Goal: Task Accomplishment & Management: Manage account settings

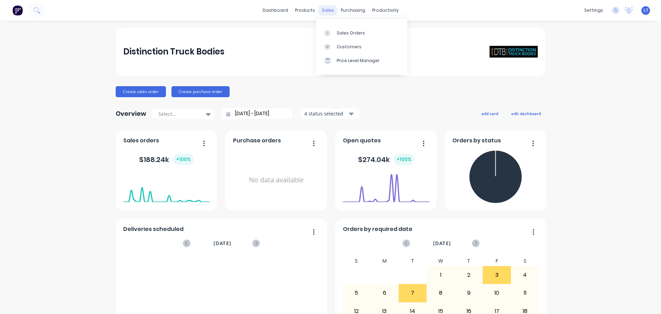
click at [323, 7] on div "sales" at bounding box center [328, 10] width 19 height 10
click at [341, 30] on div "Sales Orders" at bounding box center [351, 33] width 28 height 6
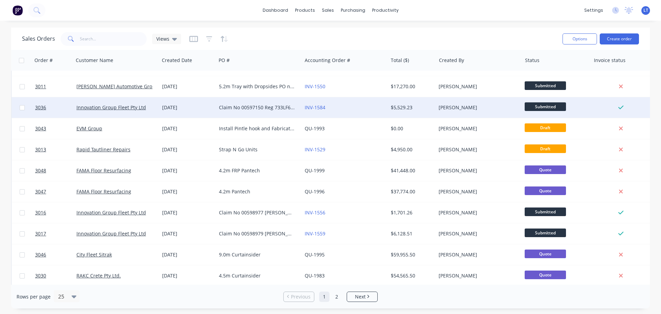
scroll to position [138, 0]
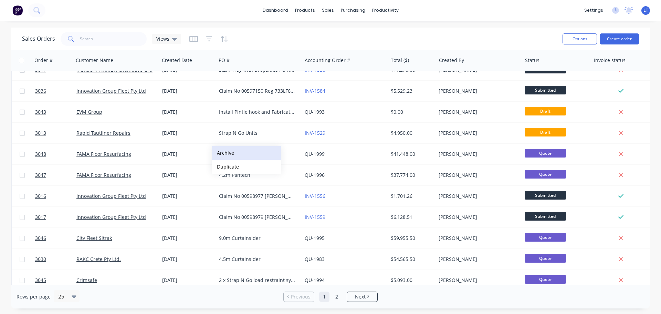
click at [226, 151] on button "Archive" at bounding box center [246, 153] width 69 height 14
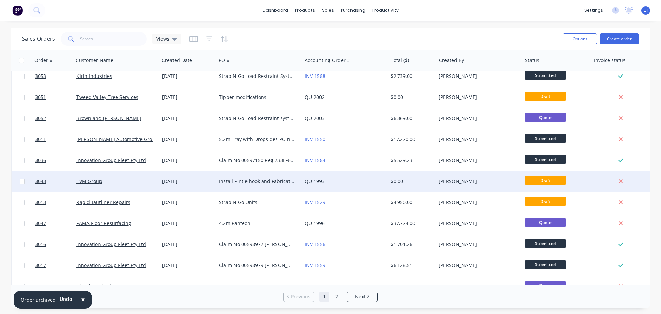
scroll to position [69, 0]
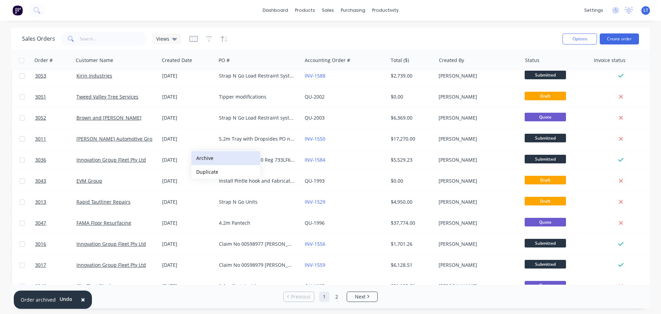
click at [204, 156] on button "Archive" at bounding box center [225, 158] width 69 height 14
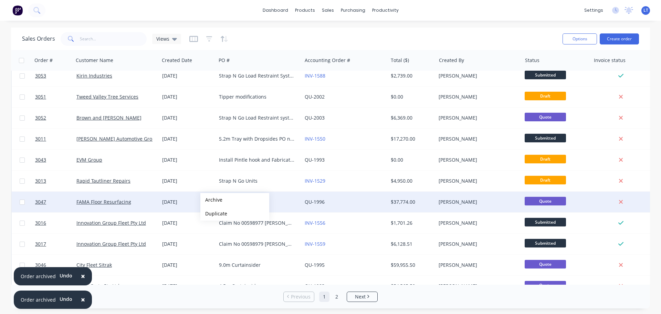
click at [211, 200] on button "Archive" at bounding box center [234, 200] width 69 height 14
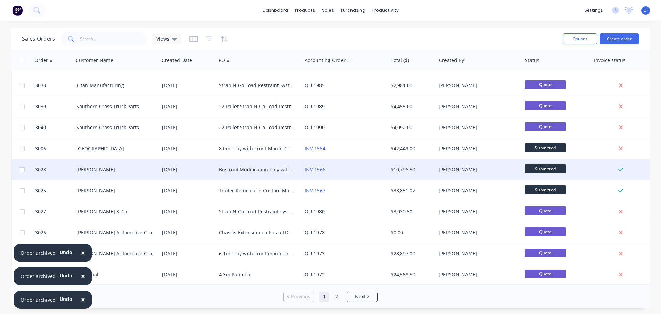
scroll to position [315, 0]
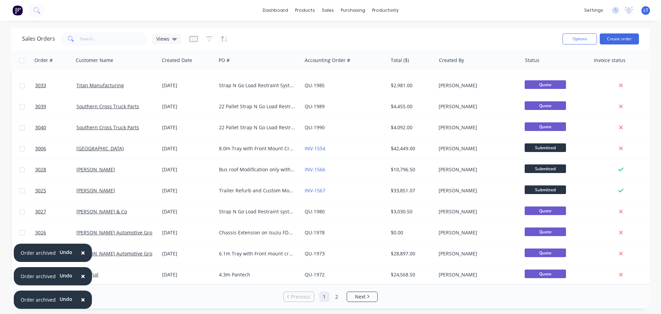
click at [82, 252] on span "×" at bounding box center [83, 253] width 4 height 10
click at [81, 276] on span "×" at bounding box center [83, 276] width 4 height 10
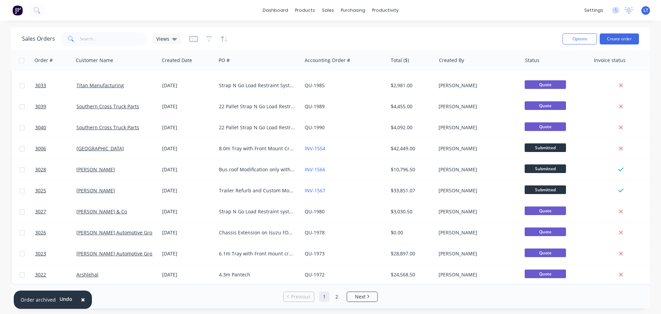
click at [82, 299] on span "×" at bounding box center [83, 299] width 4 height 10
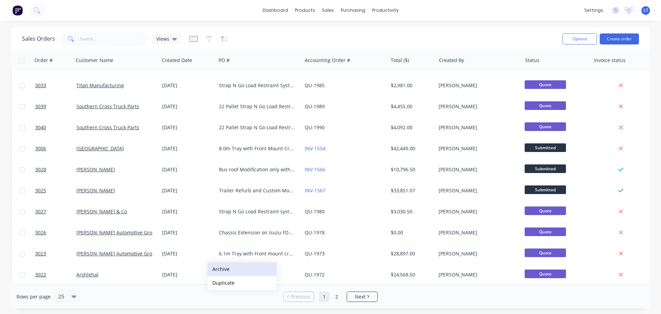
click at [219, 268] on button "Archive" at bounding box center [242, 269] width 69 height 14
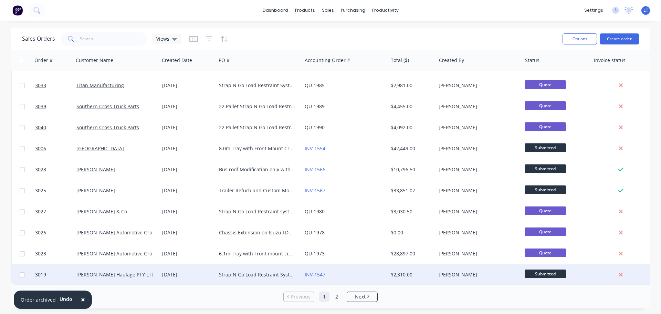
click at [204, 271] on div "02 Sep 2025" at bounding box center [187, 274] width 51 height 7
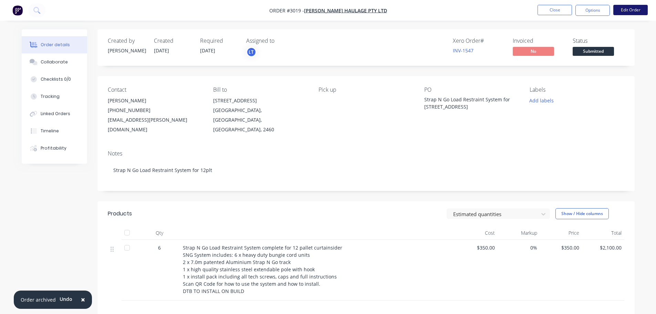
click at [626, 8] on button "Edit Order" at bounding box center [630, 10] width 34 height 10
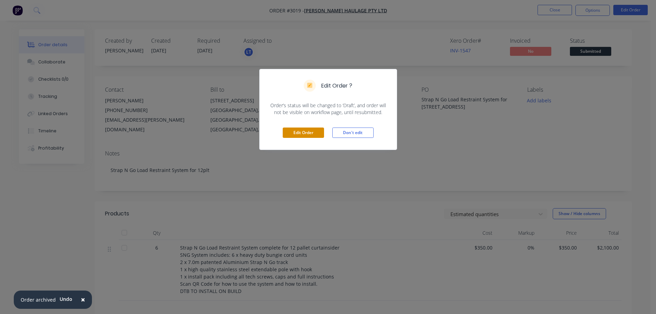
click at [303, 130] on button "Edit Order" at bounding box center [303, 132] width 41 height 10
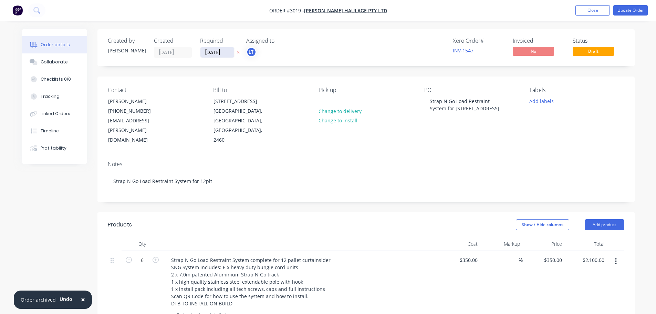
click at [209, 52] on input "27/09/25" at bounding box center [217, 52] width 34 height 10
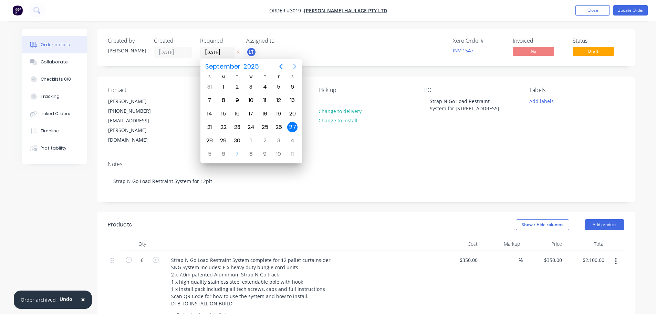
click at [293, 66] on icon "Next page" at bounding box center [295, 66] width 8 height 8
click at [251, 97] on div "8" at bounding box center [251, 100] width 10 height 10
type input "08/10/25"
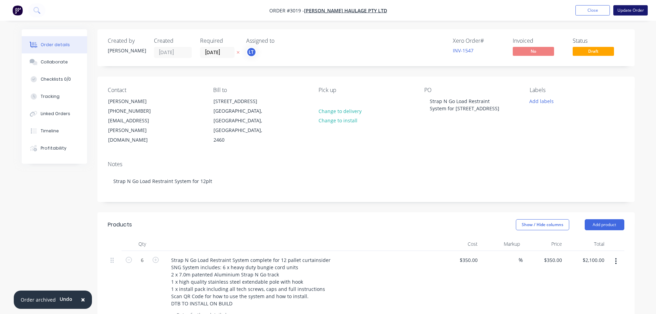
click at [624, 11] on button "Update Order" at bounding box center [630, 10] width 34 height 10
click at [82, 299] on span "×" at bounding box center [83, 299] width 4 height 10
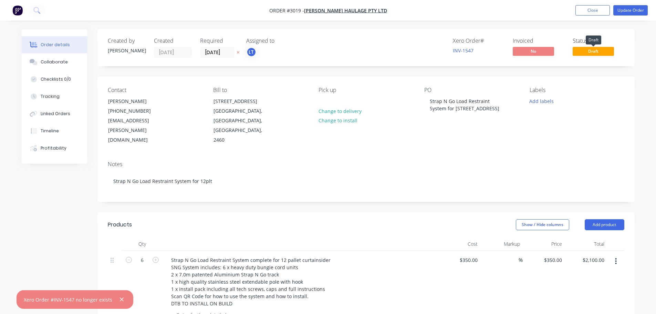
click at [588, 51] on span "Draft" at bounding box center [593, 51] width 41 height 9
click at [380, 50] on div "Xero Order # INV-1547 Invoiced No Status Draft" at bounding box center [469, 48] width 309 height 20
click at [120, 298] on icon "button" at bounding box center [122, 299] width 4 height 6
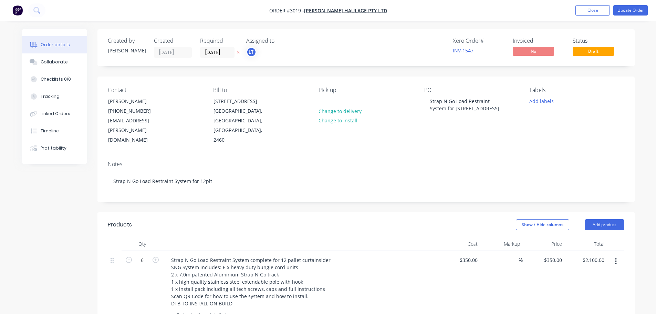
click at [354, 48] on div "Xero Order # INV-1547 Invoiced No Status Draft" at bounding box center [469, 48] width 309 height 20
click at [462, 50] on link "INV-1547" at bounding box center [463, 50] width 21 height 7
click at [584, 51] on span "Draft" at bounding box center [593, 51] width 41 height 9
drag, startPoint x: 584, startPoint y: 51, endPoint x: 404, endPoint y: 43, distance: 180.3
click at [404, 43] on div "Xero Order # INV-1547 Invoiced No Status Draft" at bounding box center [469, 48] width 309 height 20
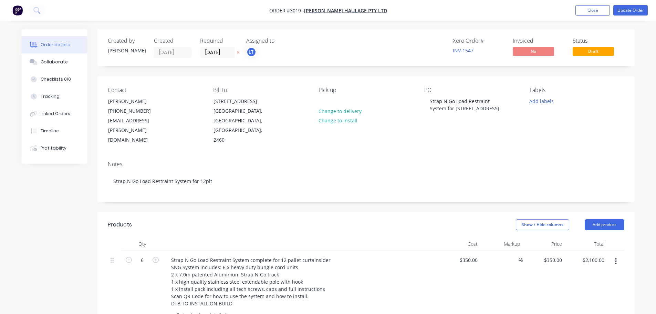
drag, startPoint x: 523, startPoint y: 52, endPoint x: 343, endPoint y: 49, distance: 179.8
click at [343, 49] on div "Xero Order # INV-1547 Invoiced No Status Draft" at bounding box center [469, 48] width 309 height 20
click at [625, 10] on button "Update Order" at bounding box center [630, 10] width 34 height 10
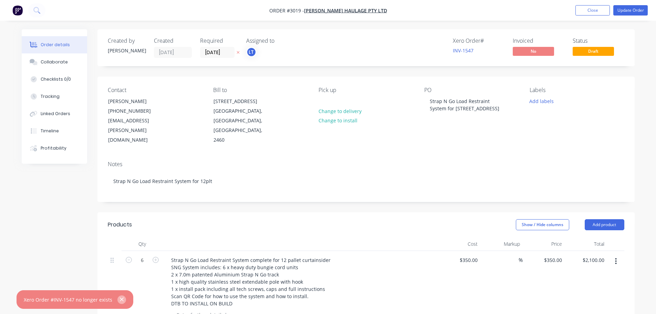
click at [120, 298] on icon "button" at bounding box center [122, 299] width 4 height 6
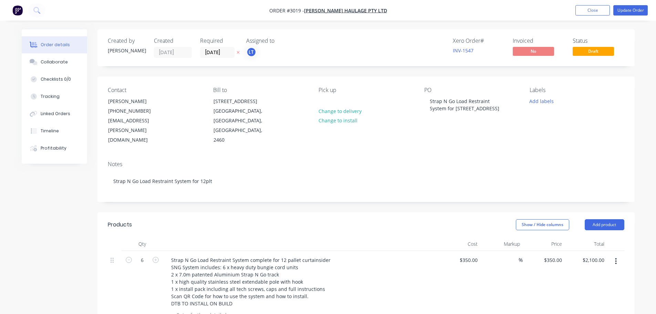
click at [50, 41] on button "Order details" at bounding box center [54, 44] width 65 height 17
click at [17, 9] on img "button" at bounding box center [17, 10] width 10 height 10
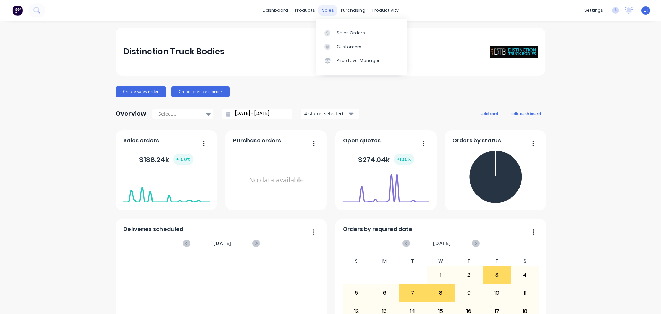
click at [325, 7] on div "sales" at bounding box center [328, 10] width 19 height 10
click at [350, 32] on div "Sales Orders" at bounding box center [351, 33] width 28 height 6
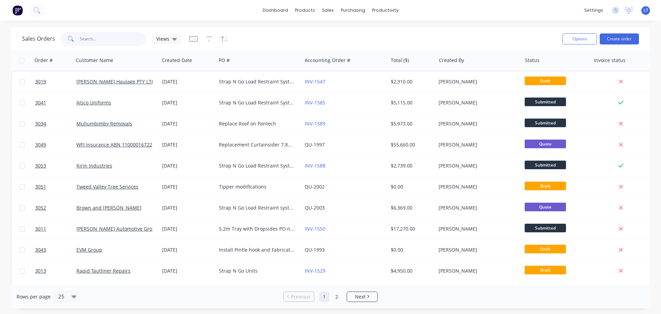
click at [92, 39] on input "text" at bounding box center [113, 39] width 67 height 14
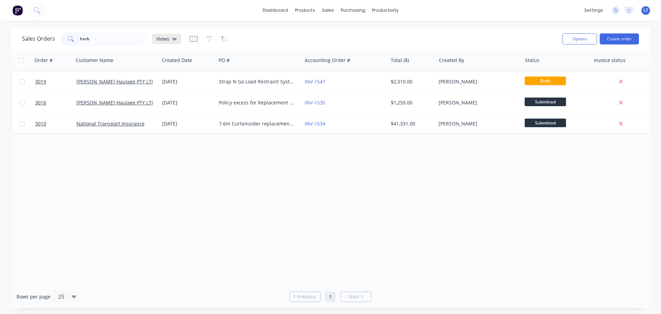
click at [174, 39] on icon at bounding box center [174, 39] width 5 height 3
click at [171, 113] on button "Archived" at bounding box center [193, 111] width 79 height 8
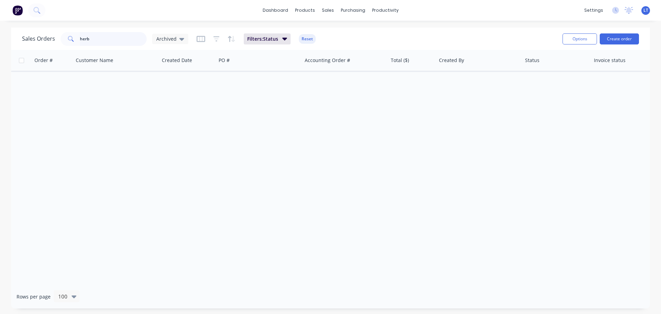
click at [93, 38] on input "herb" at bounding box center [113, 39] width 67 height 14
type input "h"
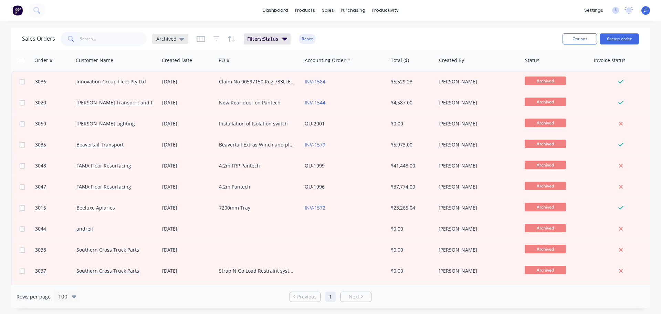
click at [181, 38] on icon at bounding box center [181, 39] width 5 height 3
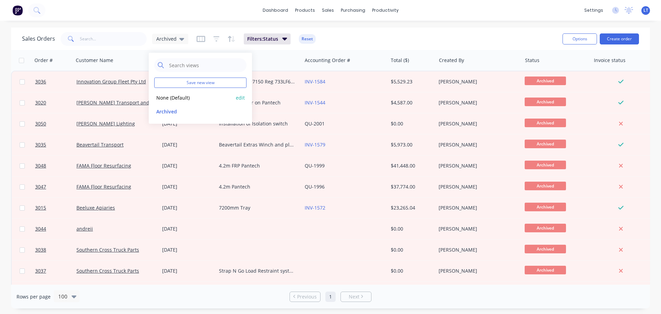
click at [179, 95] on button "None (Default)" at bounding box center [193, 98] width 79 height 8
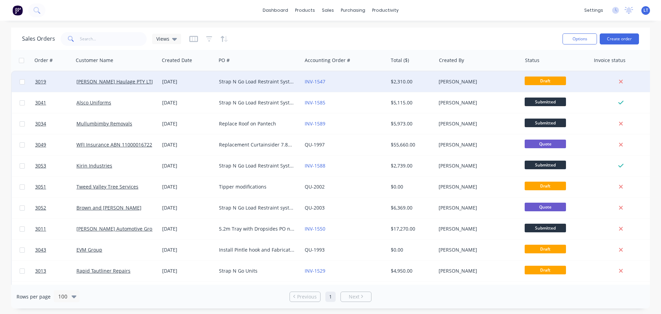
click at [237, 82] on div "Strap N Go Load Restraint System for 12plt PO No 4194" at bounding box center [257, 81] width 76 height 7
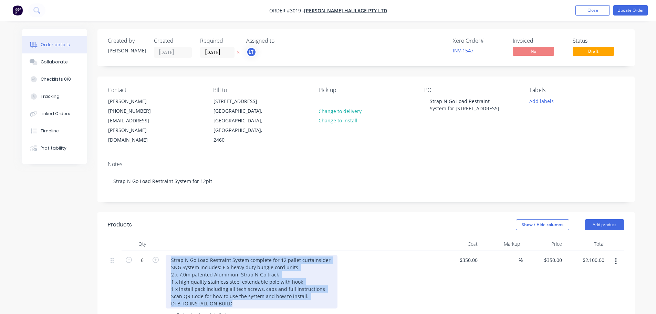
drag, startPoint x: 170, startPoint y: 239, endPoint x: 256, endPoint y: 286, distance: 97.6
click at [256, 286] on div "Strap N Go Load Restraint System complete for 12 pallet curtainsider SNG System…" at bounding box center [252, 281] width 172 height 53
copy div "Strap N Go Load Restraint System complete for 12 pallet curtainsider SNG System…"
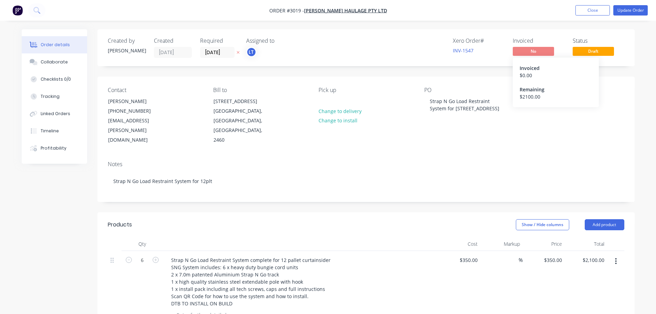
click at [528, 49] on span "No" at bounding box center [533, 51] width 41 height 9
click at [498, 53] on div "INV-1547" at bounding box center [479, 50] width 52 height 7
click at [55, 127] on button "Timeline" at bounding box center [54, 130] width 65 height 17
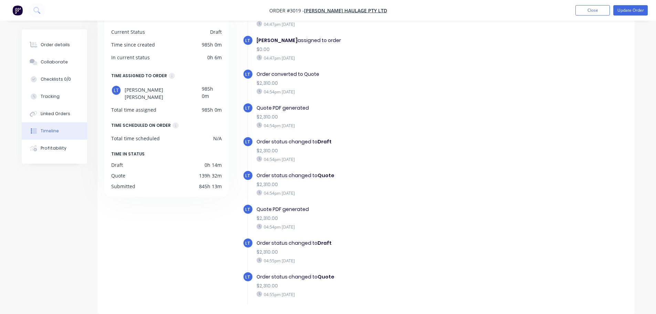
scroll to position [19, 0]
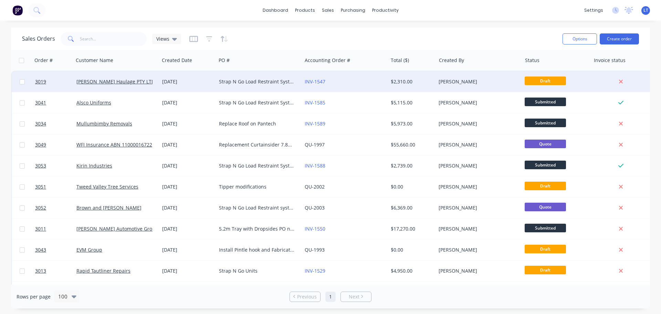
click at [548, 80] on span "Draft" at bounding box center [545, 80] width 41 height 9
click at [253, 81] on div "Strap N Go Load Restraint System for 12plt PO No 4194" at bounding box center [257, 81] width 76 height 7
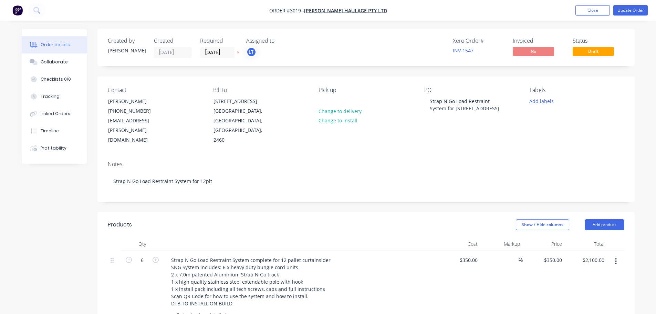
click at [56, 42] on div "Order details" at bounding box center [55, 45] width 29 height 6
click at [594, 52] on span "Draft" at bounding box center [593, 51] width 41 height 9
drag, startPoint x: 588, startPoint y: 52, endPoint x: 445, endPoint y: 24, distance: 145.6
click at [445, 24] on div "Order details Collaborate Checklists 0/0 Tracking Linked Orders Timeline Profit…" at bounding box center [328, 262] width 656 height 524
click at [462, 50] on link "INV-1547" at bounding box center [463, 50] width 21 height 7
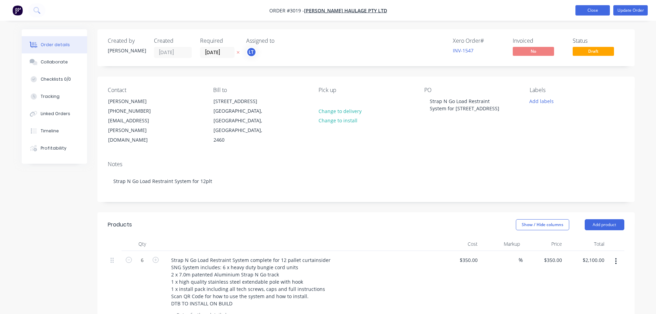
click at [588, 8] on button "Close" at bounding box center [593, 10] width 34 height 10
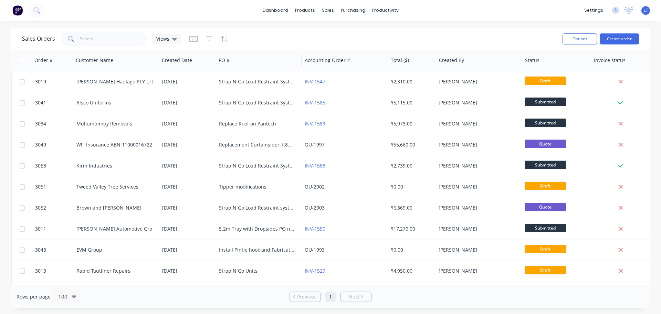
click at [268, 51] on div "PO #" at bounding box center [259, 60] width 86 height 21
click at [273, 95] on button "Duplicate" at bounding box center [292, 96] width 69 height 14
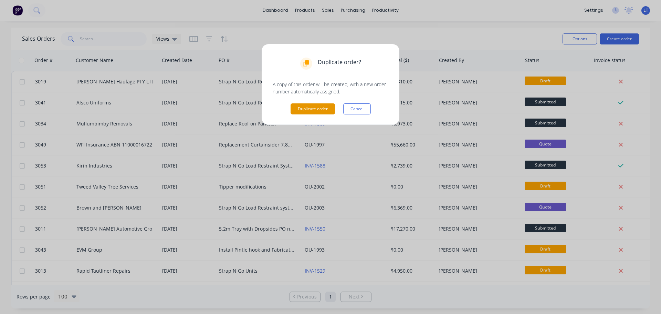
click at [312, 107] on button "Duplicate order" at bounding box center [313, 108] width 44 height 11
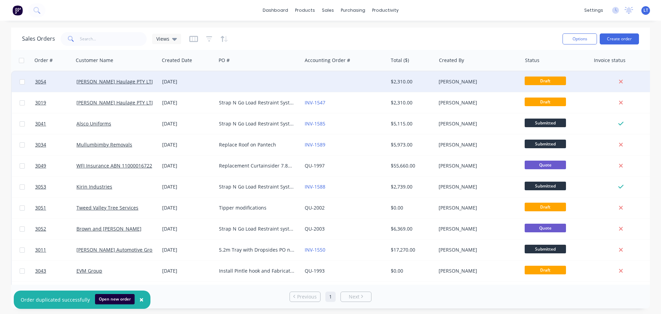
click at [229, 80] on div at bounding box center [259, 81] width 86 height 21
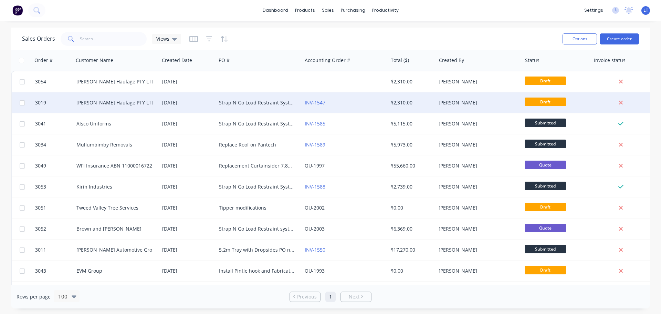
click at [238, 101] on div "Strap N Go Load Restraint System for 12plt PO No 4194" at bounding box center [257, 102] width 76 height 7
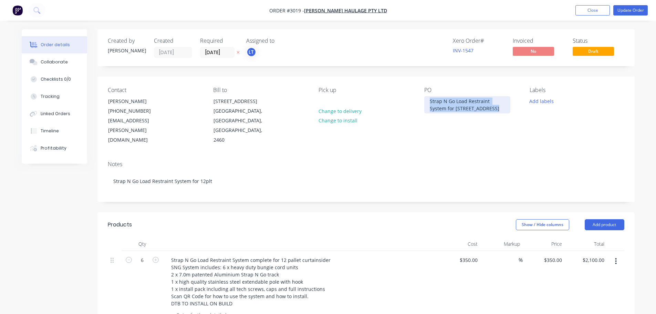
drag, startPoint x: 428, startPoint y: 101, endPoint x: 499, endPoint y: 110, distance: 71.2
click at [499, 110] on div "Strap N Go Load Restraint System for 12plt PO No 4194" at bounding box center [467, 104] width 86 height 17
copy div "Strap N Go Load Restraint System for 12plt PO No 4194"
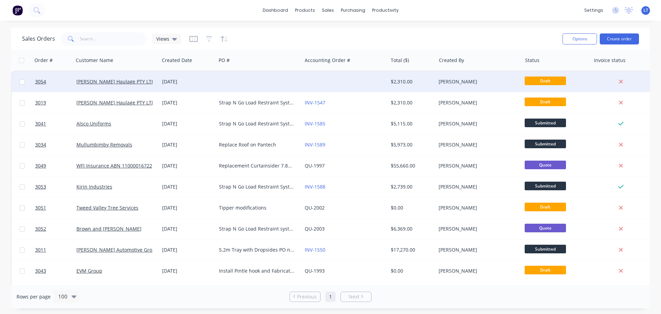
click at [258, 83] on div at bounding box center [259, 81] width 86 height 21
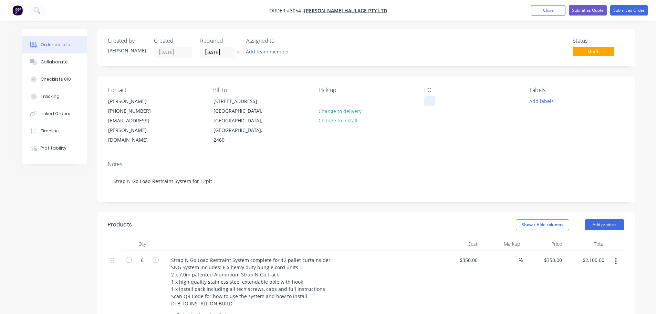
click at [431, 101] on div at bounding box center [429, 101] width 11 height 10
paste div
click at [587, 10] on button "Submit as Quote" at bounding box center [588, 10] width 38 height 10
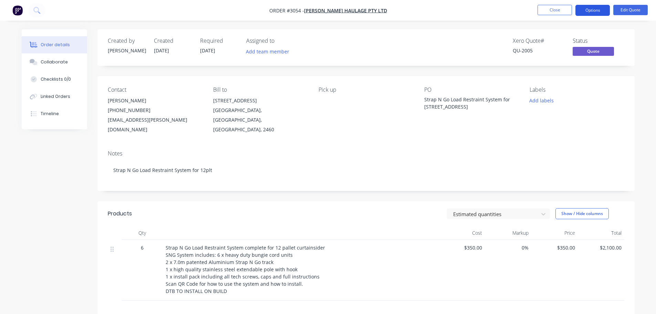
click at [594, 7] on button "Options" at bounding box center [593, 10] width 34 height 11
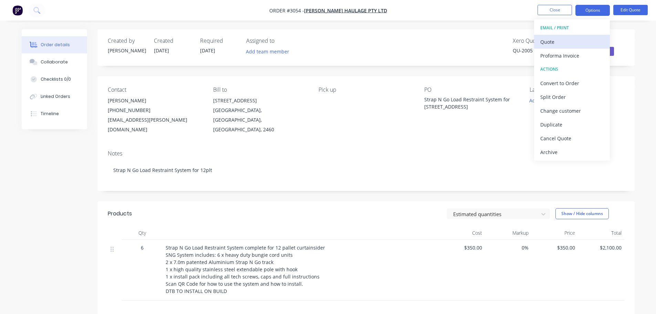
click at [547, 41] on div "Quote" at bounding box center [571, 42] width 63 height 10
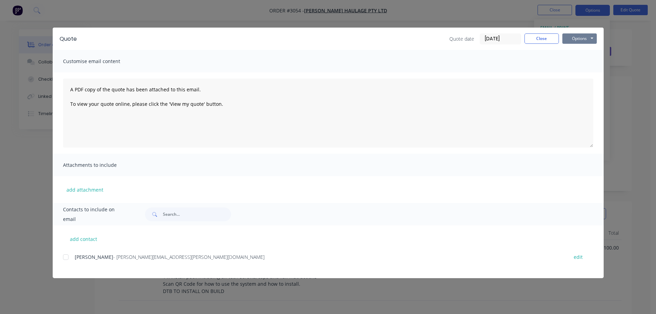
click at [574, 37] on button "Options" at bounding box center [579, 38] width 34 height 10
click at [579, 49] on button "Preview" at bounding box center [584, 50] width 44 height 11
click at [64, 255] on div at bounding box center [66, 257] width 14 height 14
click at [70, 237] on button "add contact" at bounding box center [83, 239] width 41 height 10
select select "AU"
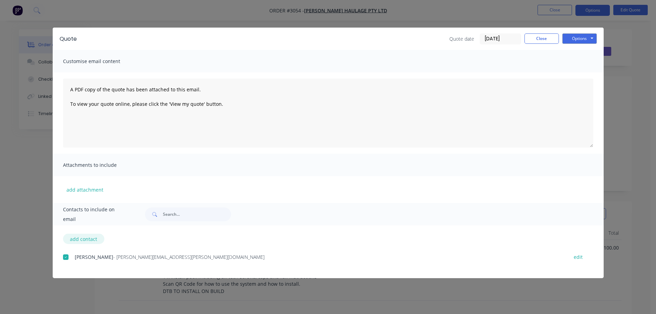
select select "AU"
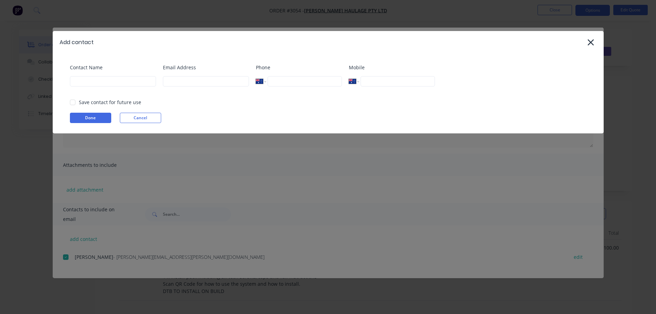
click at [107, 75] on div "Contact Name" at bounding box center [113, 78] width 86 height 28
click at [110, 80] on input at bounding box center [113, 81] width 86 height 10
type input "Leanne Thomason"
type input "admin@distinctiontruckbodies.com.au"
type input "0432 545 330"
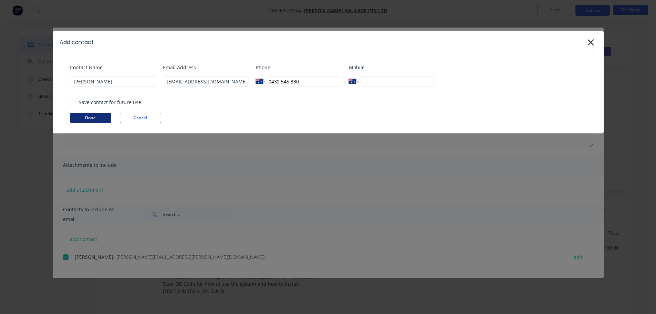
click at [81, 116] on button "Done" at bounding box center [90, 118] width 41 height 10
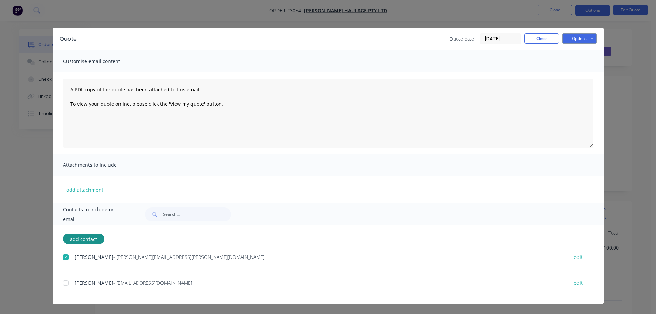
click at [66, 282] on div at bounding box center [66, 283] width 14 height 14
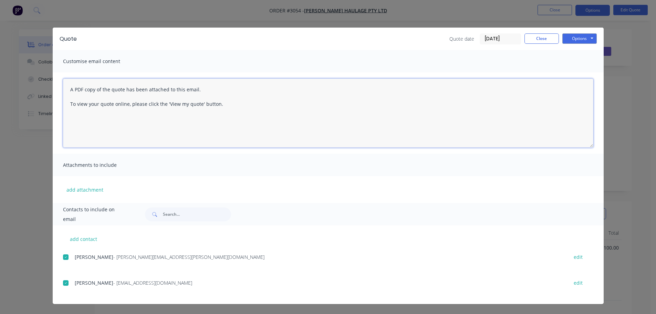
click at [68, 90] on textarea "A PDF copy of the quote has been attached to this email. To view your quote onl…" at bounding box center [328, 113] width 530 height 69
drag, startPoint x: 69, startPoint y: 88, endPoint x: 331, endPoint y: 89, distance: 262.1
click at [331, 89] on textarea "Hi Michael, The truck is ready for pick up on Thursday. Here is your invoice fo…" at bounding box center [328, 113] width 530 height 69
type textarea "Hi Michael, The truck is ready for pick up on Thursday. Here is your invoice fo…"
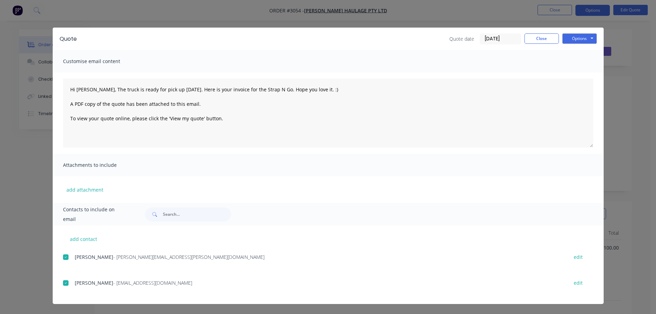
click at [498, 58] on div "Customise email content" at bounding box center [328, 61] width 551 height 22
click at [577, 38] on button "Options" at bounding box center [579, 38] width 34 height 10
click at [536, 37] on button "Close" at bounding box center [542, 38] width 34 height 10
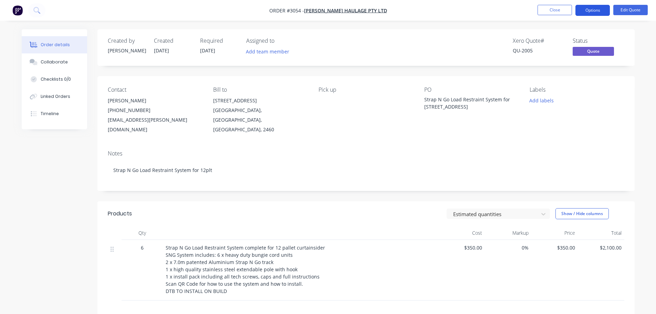
click at [588, 10] on button "Options" at bounding box center [593, 10] width 34 height 11
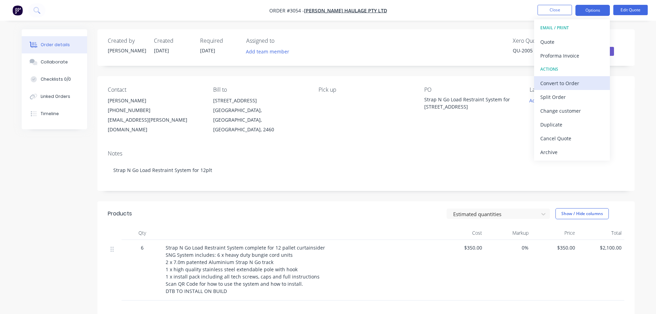
click at [552, 82] on div "Convert to Order" at bounding box center [571, 83] width 63 height 10
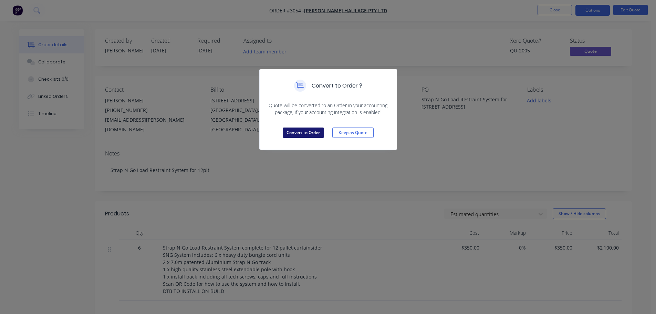
click at [303, 133] on button "Convert to Order" at bounding box center [303, 132] width 41 height 10
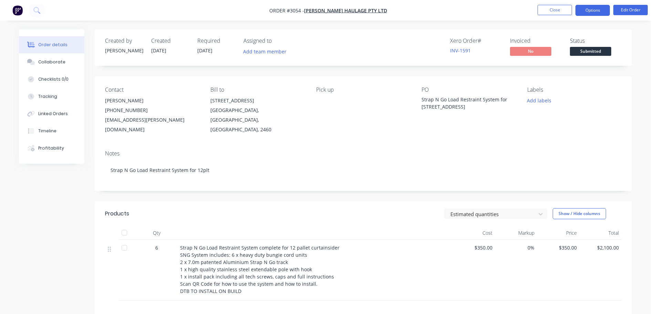
click at [591, 10] on button "Options" at bounding box center [593, 10] width 34 height 11
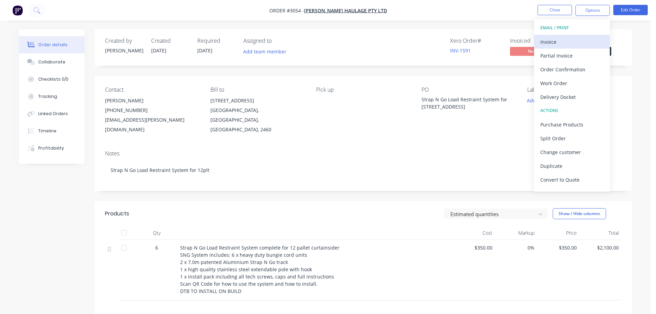
click at [552, 40] on div "Invoice" at bounding box center [571, 42] width 63 height 10
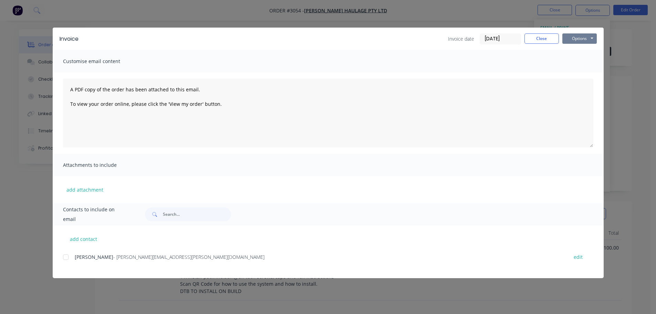
click at [576, 38] on button "Options" at bounding box center [579, 38] width 34 height 10
click at [576, 49] on button "Preview" at bounding box center [584, 50] width 44 height 11
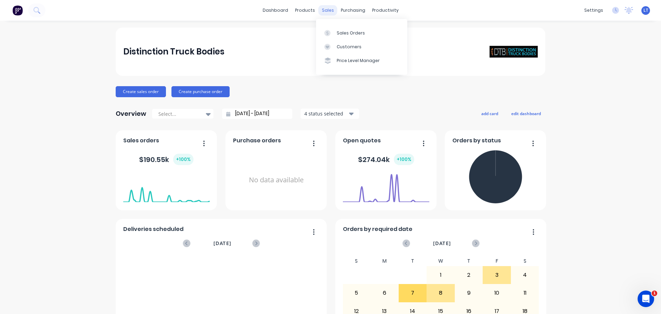
click at [326, 8] on div "sales" at bounding box center [328, 10] width 19 height 10
click at [344, 30] on div "Sales Orders" at bounding box center [351, 33] width 28 height 6
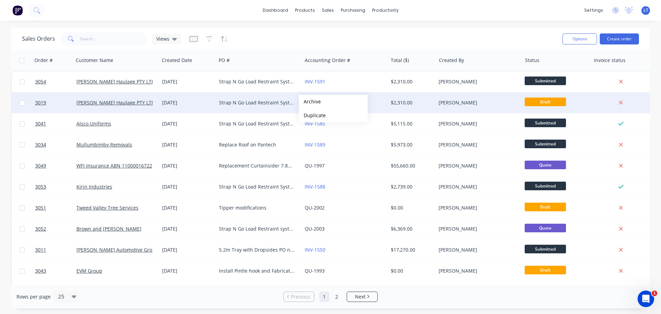
click at [310, 102] on button "Archive" at bounding box center [333, 102] width 69 height 14
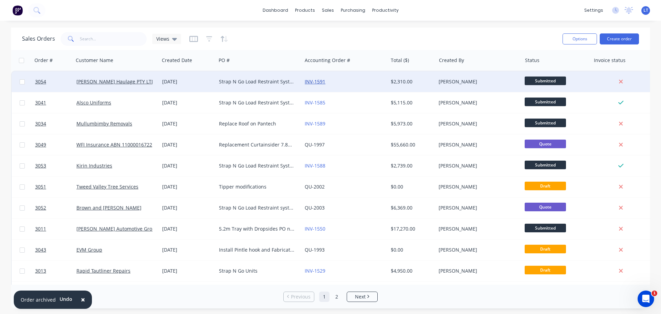
click at [312, 79] on link "INV-1591" at bounding box center [315, 81] width 21 height 7
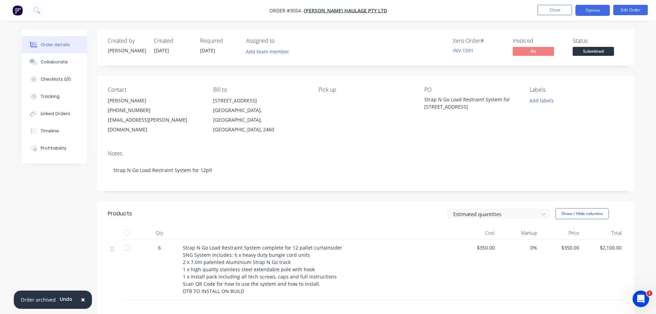
click at [591, 9] on button "Options" at bounding box center [593, 10] width 34 height 11
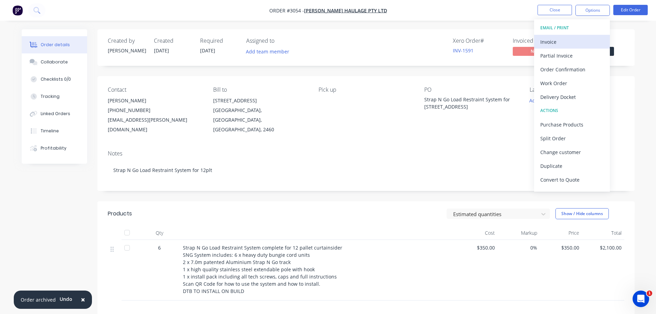
click at [552, 42] on div "Invoice" at bounding box center [571, 42] width 63 height 10
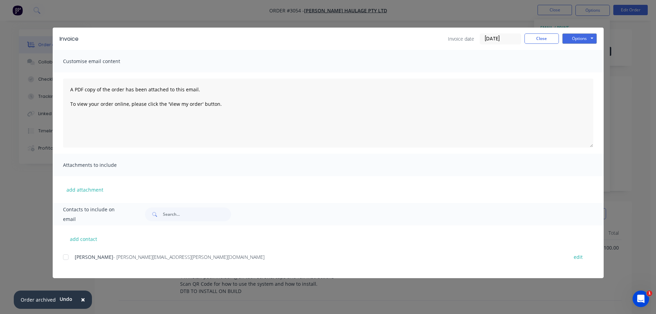
drag, startPoint x: 66, startPoint y: 256, endPoint x: 74, endPoint y: 249, distance: 11.0
click at [66, 256] on div at bounding box center [66, 257] width 14 height 14
click at [87, 239] on button "add contact" at bounding box center [83, 239] width 41 height 10
select select "AU"
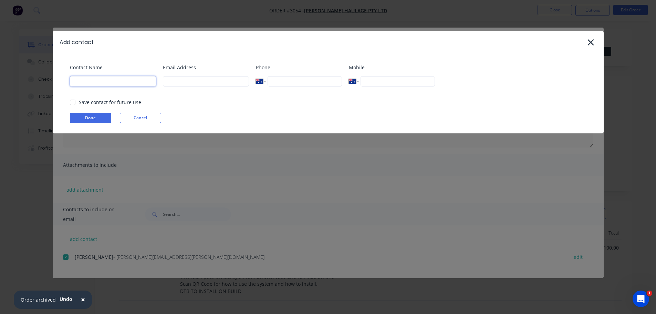
click at [106, 82] on input at bounding box center [113, 81] width 86 height 10
type input "Leanne Thomason"
type input "admin@distinctiontruckbodies.com.au"
type input "0432 545 330"
click at [85, 117] on button "Done" at bounding box center [90, 118] width 41 height 10
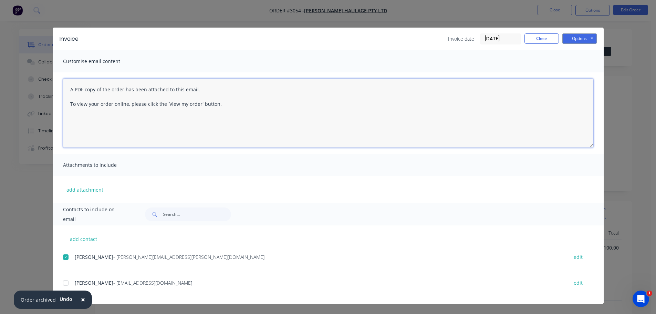
click at [69, 86] on textarea "A PDF copy of the order has been attached to this email. To view your order onl…" at bounding box center [328, 113] width 530 height 69
paste textarea "Hi Michael, The truck is ready for pick up on Thursday. Here is your invoice fo…"
click at [65, 281] on div at bounding box center [66, 283] width 14 height 14
type textarea "Hi Michael, The truck is ready for pick up on Thursday. Here is your invoice fo…"
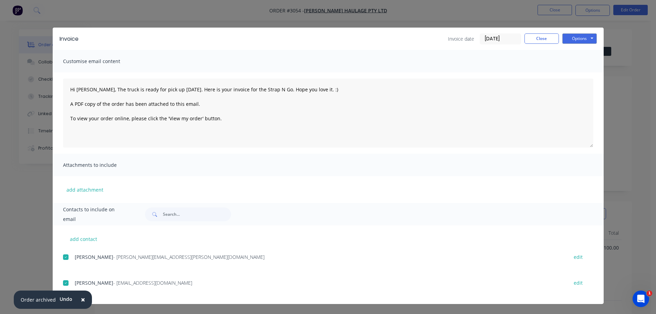
click at [82, 299] on span "×" at bounding box center [83, 299] width 4 height 10
click at [583, 38] on button "Options" at bounding box center [579, 38] width 34 height 10
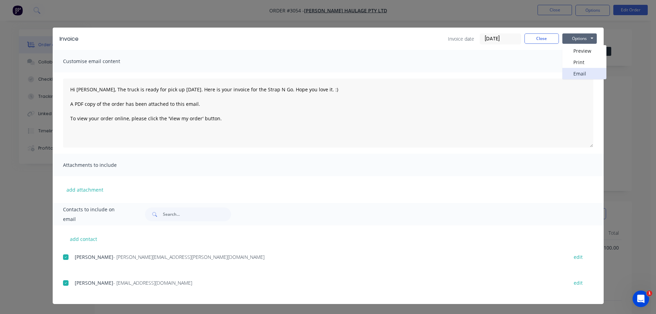
click at [578, 74] on button "Email" at bounding box center [584, 73] width 44 height 11
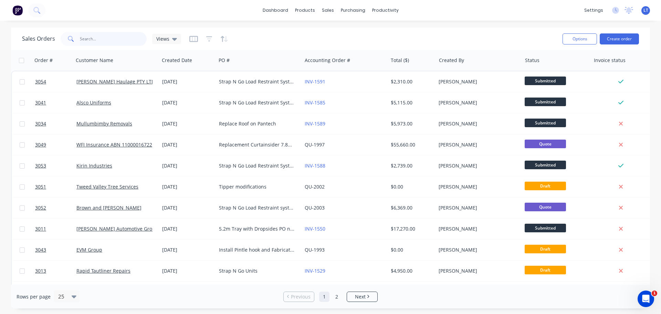
click at [95, 39] on input "text" at bounding box center [113, 39] width 67 height 14
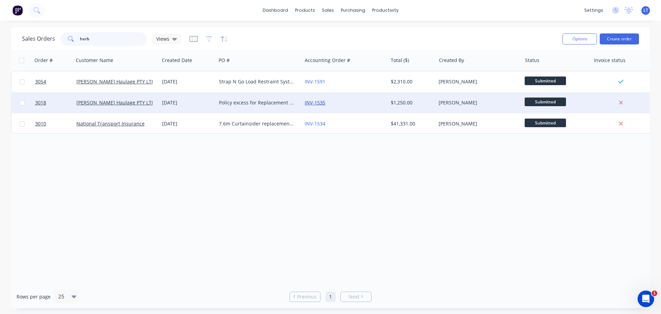
type input "herb"
click at [312, 103] on link "INV-1535" at bounding box center [315, 102] width 21 height 7
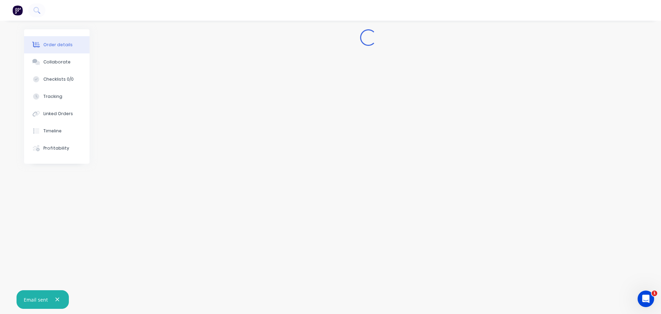
click at [16, 9] on img "button" at bounding box center [17, 10] width 10 height 10
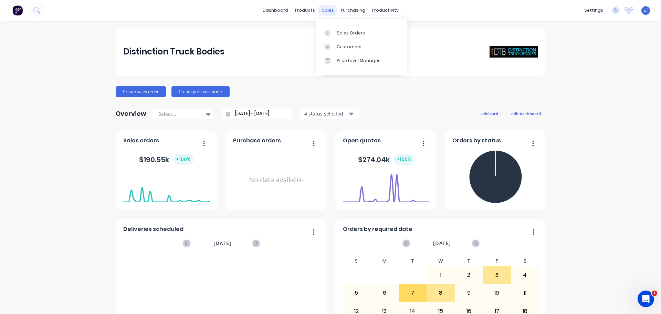
click at [324, 8] on div "sales" at bounding box center [328, 10] width 19 height 10
click at [339, 31] on div "Sales Orders" at bounding box center [351, 33] width 28 height 6
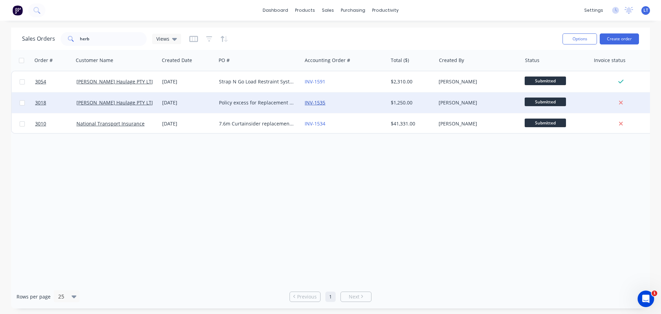
click at [308, 102] on link "INV-1535" at bounding box center [315, 102] width 21 height 7
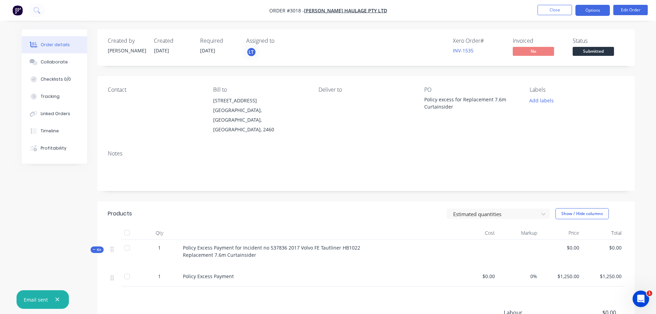
click at [599, 9] on button "Options" at bounding box center [593, 10] width 34 height 11
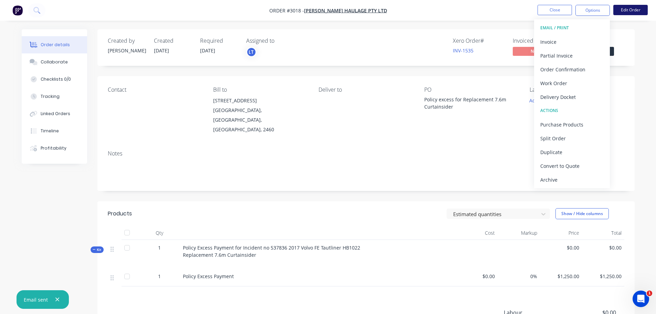
click at [627, 8] on button "Edit Order" at bounding box center [630, 10] width 34 height 10
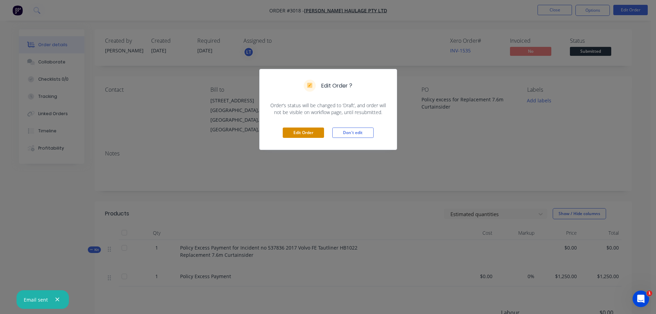
click at [305, 134] on button "Edit Order" at bounding box center [303, 132] width 41 height 10
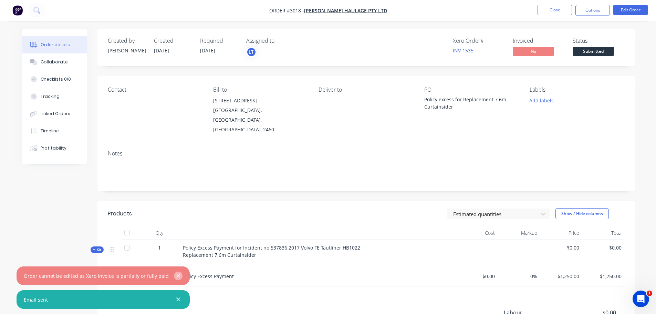
click at [176, 276] on icon "button" at bounding box center [178, 275] width 4 height 6
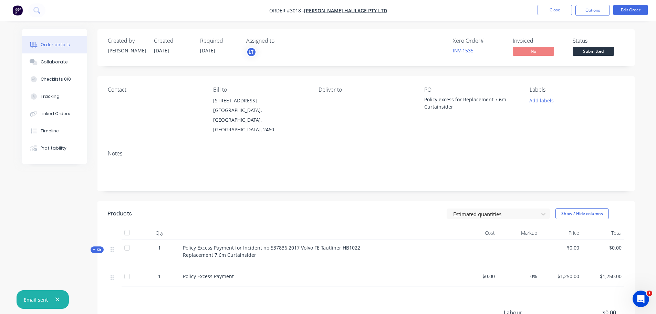
click at [56, 299] on icon "button" at bounding box center [57, 300] width 4 height 4
click at [14, 7] on img "button" at bounding box center [17, 10] width 10 height 10
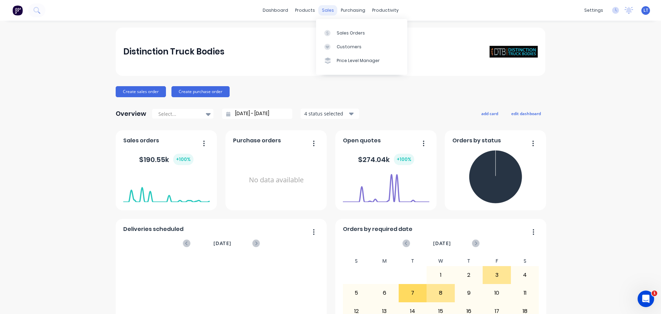
click at [325, 7] on div "sales" at bounding box center [328, 10] width 19 height 10
click at [343, 32] on div "Sales Orders" at bounding box center [351, 33] width 28 height 6
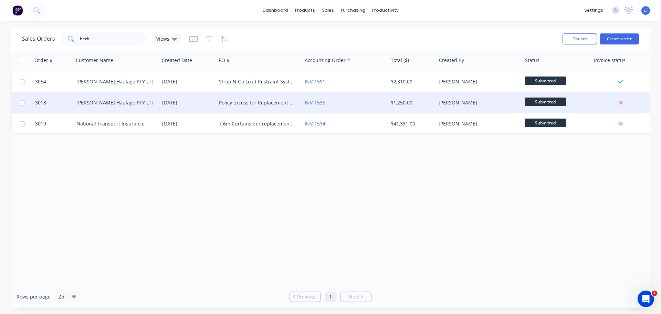
click at [250, 102] on div "Policy excess for Replacement 7.6m Curtainsider" at bounding box center [257, 102] width 76 height 7
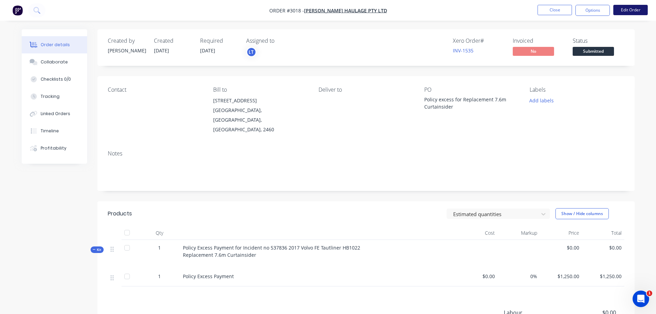
click at [629, 8] on button "Edit Order" at bounding box center [630, 10] width 34 height 10
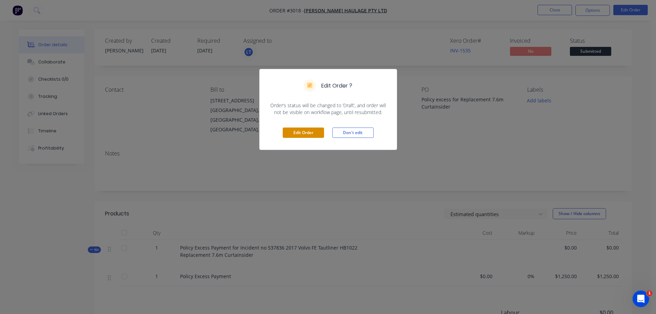
click at [303, 131] on button "Edit Order" at bounding box center [303, 132] width 41 height 10
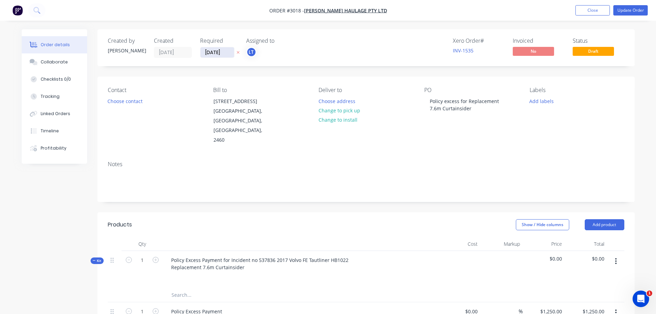
click at [219, 53] on input "27/08/25" at bounding box center [217, 52] width 34 height 10
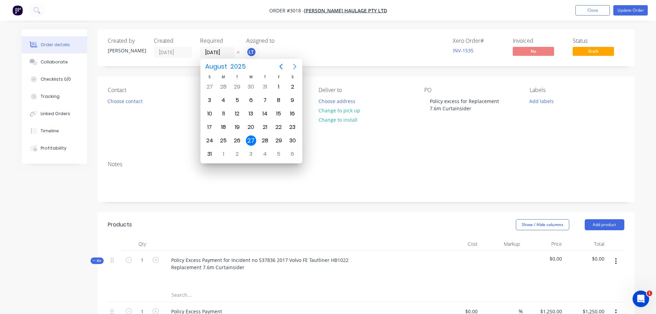
click at [294, 66] on icon "Next page" at bounding box center [295, 66] width 8 height 8
click at [238, 96] on div "7" at bounding box center [237, 100] width 10 height 10
type input "[DATE]"
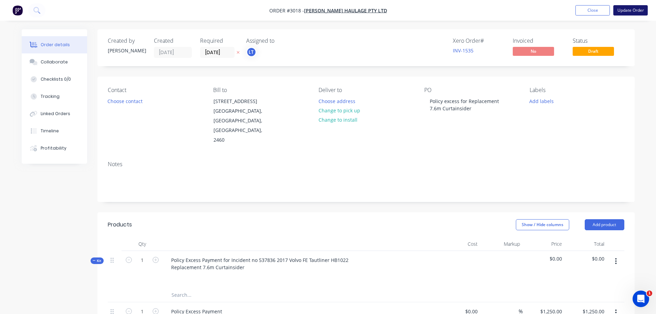
click at [634, 7] on button "Update Order" at bounding box center [630, 10] width 34 height 10
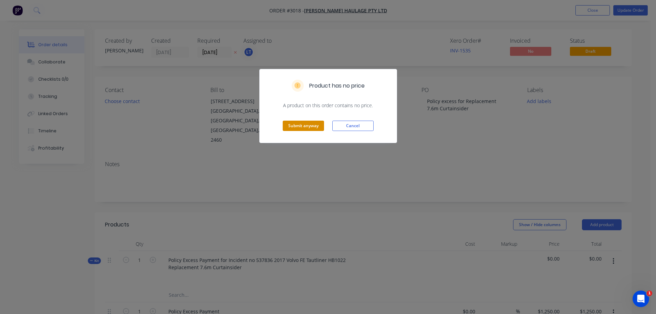
click at [306, 128] on button "Submit anyway" at bounding box center [303, 126] width 41 height 10
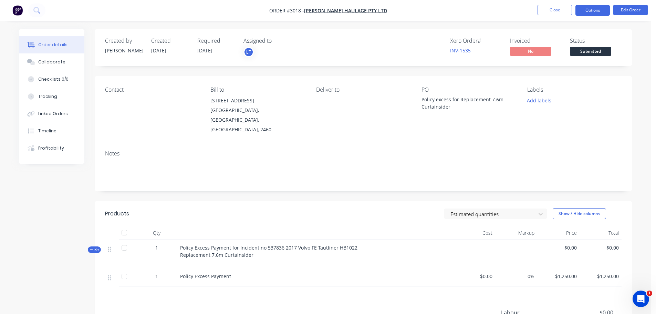
click at [589, 10] on button "Options" at bounding box center [593, 10] width 34 height 11
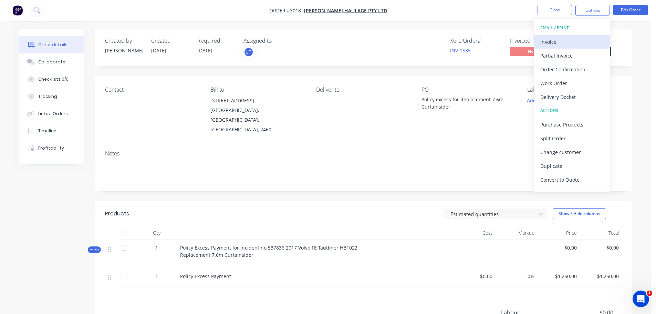
click at [550, 42] on div "Invoice" at bounding box center [571, 42] width 63 height 10
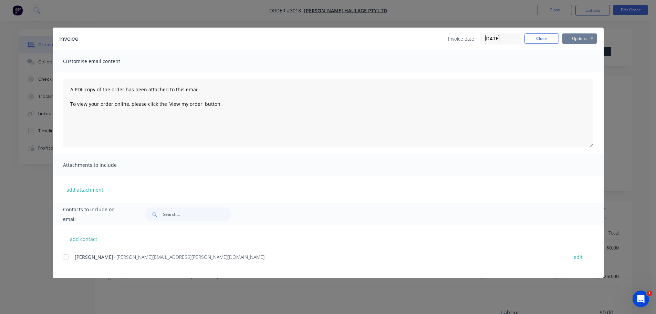
click at [578, 37] on button "Options" at bounding box center [579, 38] width 34 height 10
click at [582, 49] on button "Preview" at bounding box center [584, 50] width 44 height 11
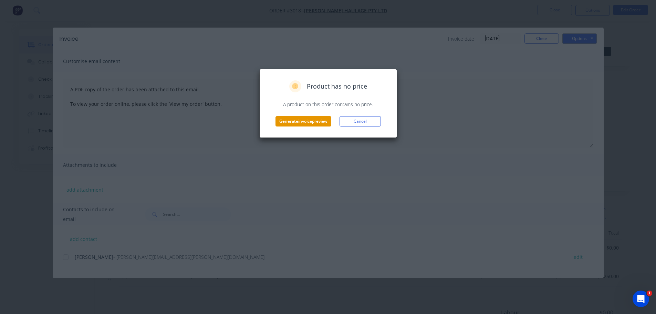
click at [317, 120] on button "Generate invoice preview" at bounding box center [304, 121] width 56 height 10
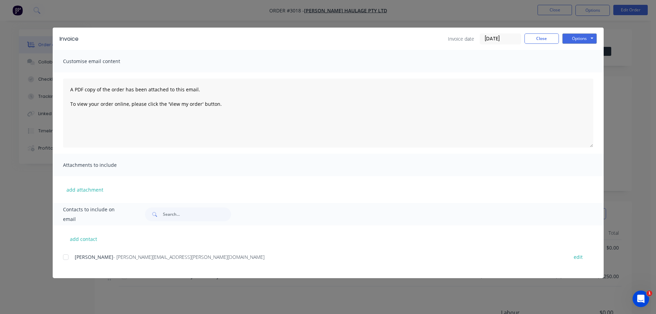
click at [65, 258] on div at bounding box center [66, 257] width 14 height 14
click at [76, 239] on button "add contact" at bounding box center [83, 239] width 41 height 10
select select "AU"
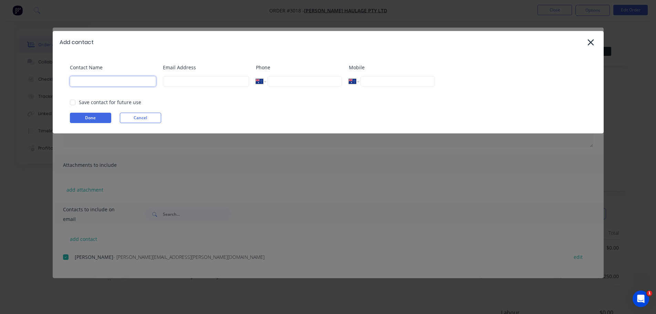
click at [107, 83] on input at bounding box center [113, 81] width 86 height 10
type input "Leanne Thomason"
type input "admin@distinctiontruckbodies.com.au"
type input "0432 545 330"
click at [85, 116] on button "Done" at bounding box center [90, 118] width 41 height 10
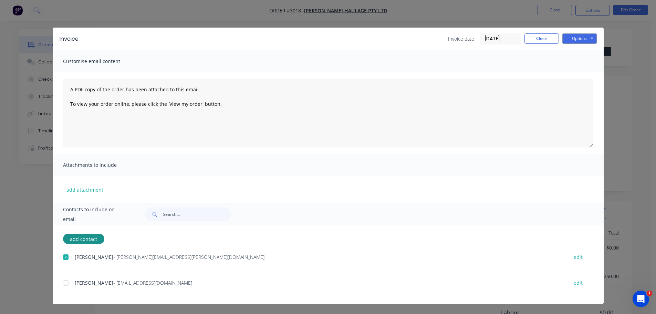
click at [66, 281] on div at bounding box center [66, 283] width 14 height 14
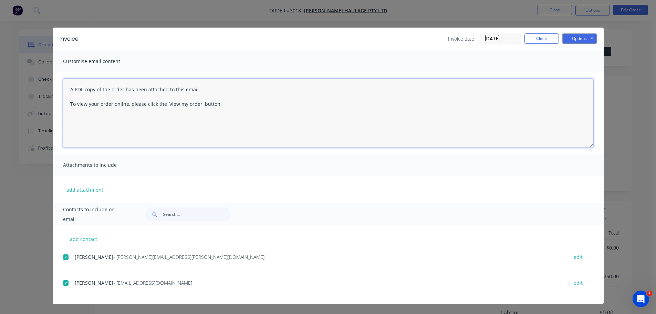
click at [69, 90] on textarea "A PDF copy of the order has been attached to this email. To view your order onl…" at bounding box center [328, 113] width 530 height 69
type textarea "Hi Michael, here is the policy excess invoice :) A PDF copy of the order has be…"
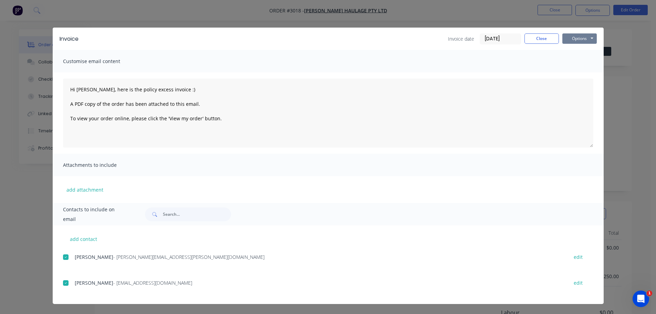
click at [582, 38] on button "Options" at bounding box center [579, 38] width 34 height 10
click at [579, 73] on button "Email" at bounding box center [584, 73] width 44 height 11
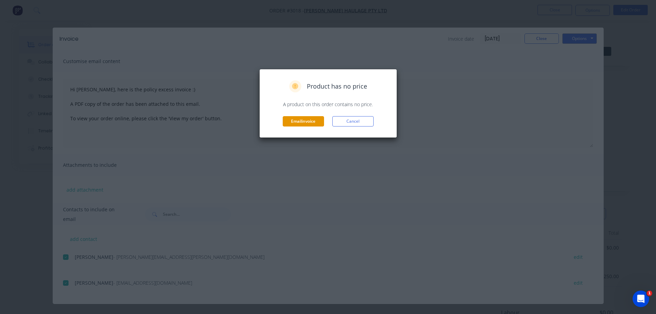
click at [308, 118] on button "Email invoice" at bounding box center [303, 121] width 41 height 10
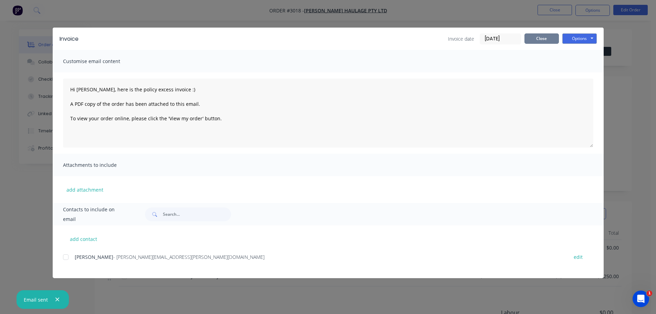
click at [537, 39] on button "Close" at bounding box center [542, 38] width 34 height 10
